Goal: Go to known website: Go to known website

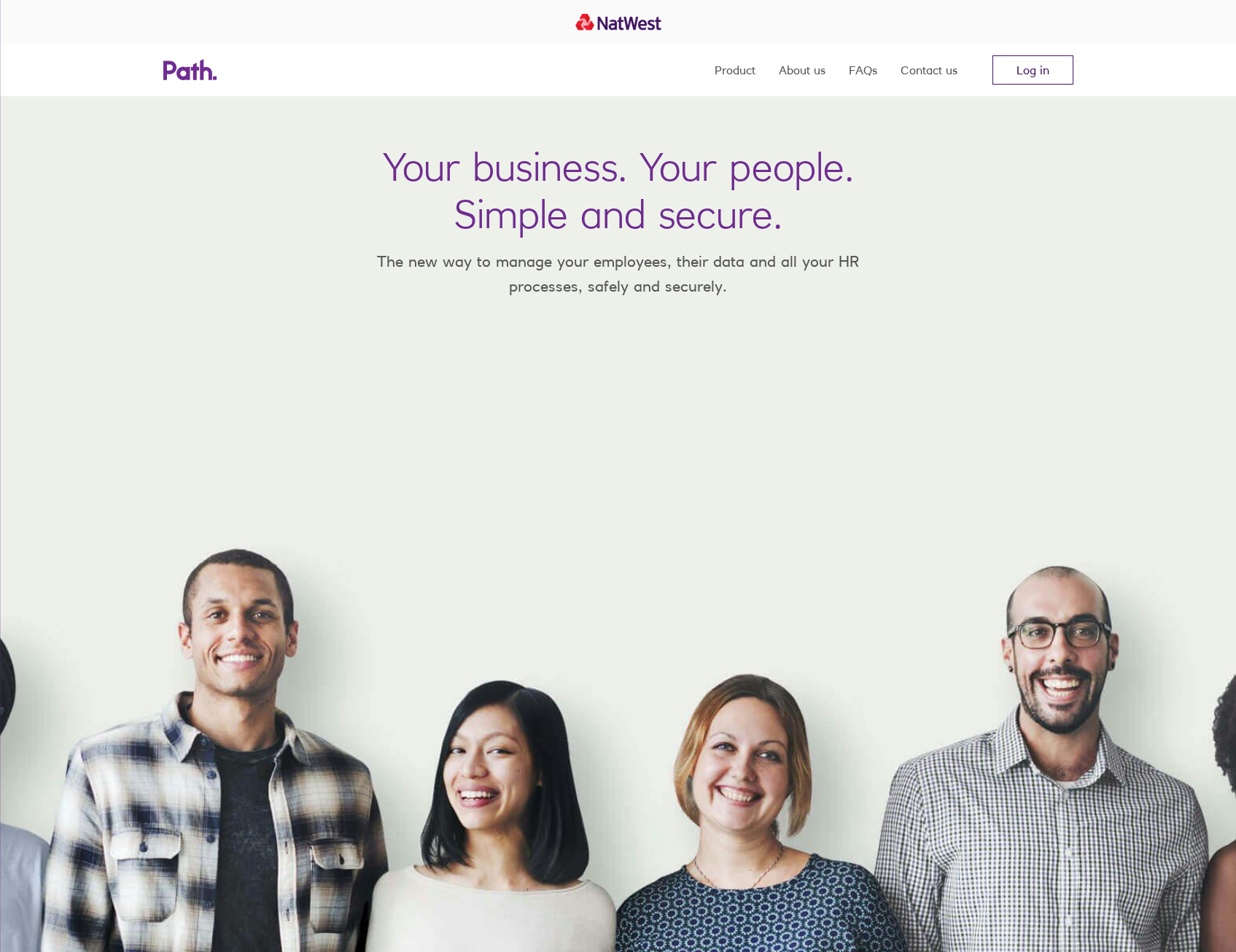
click at [1044, 75] on link "Log in" at bounding box center [1033, 70] width 80 height 29
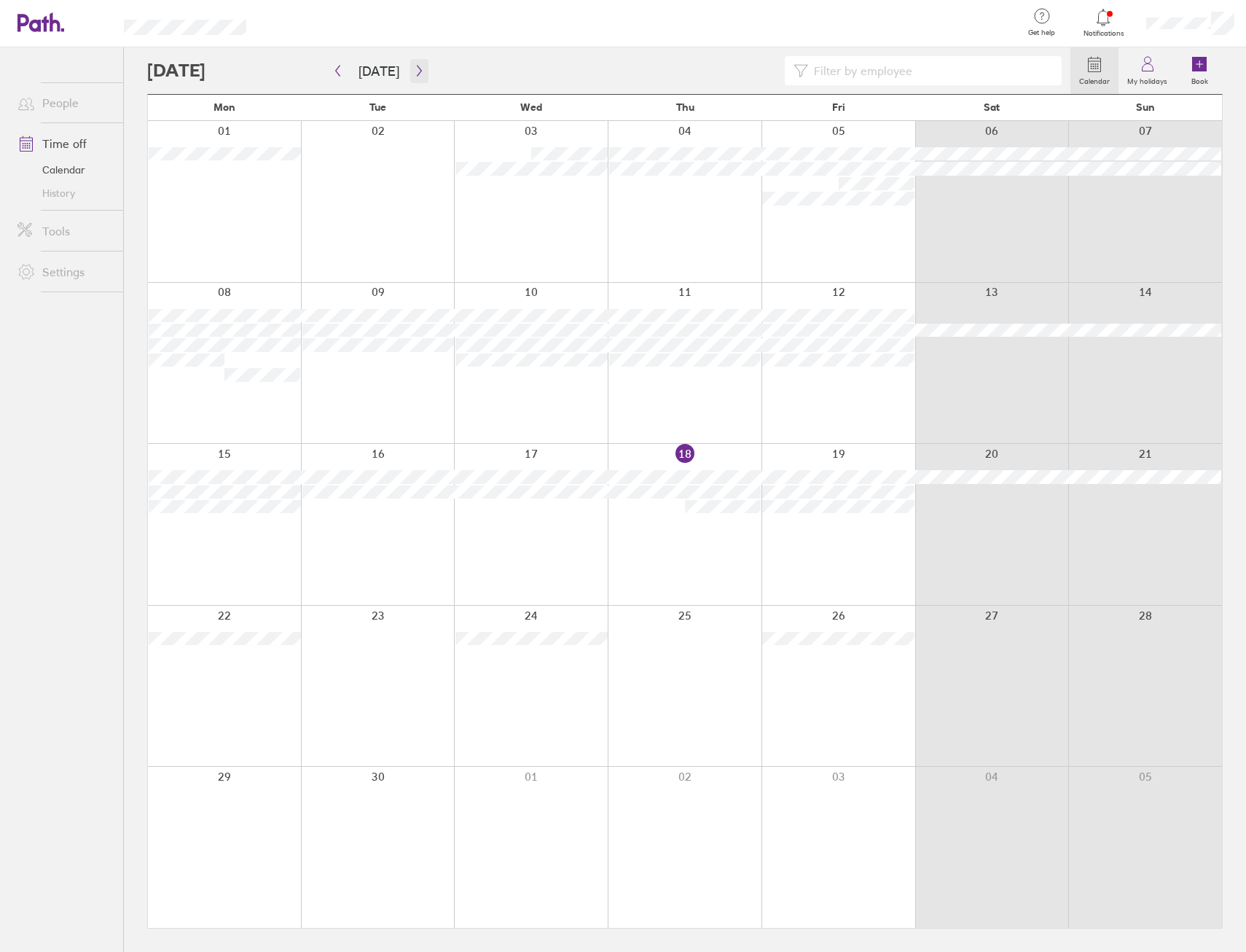
click at [414, 72] on icon "button" at bounding box center [419, 71] width 11 height 11
